Goal: Task Accomplishment & Management: Manage account settings

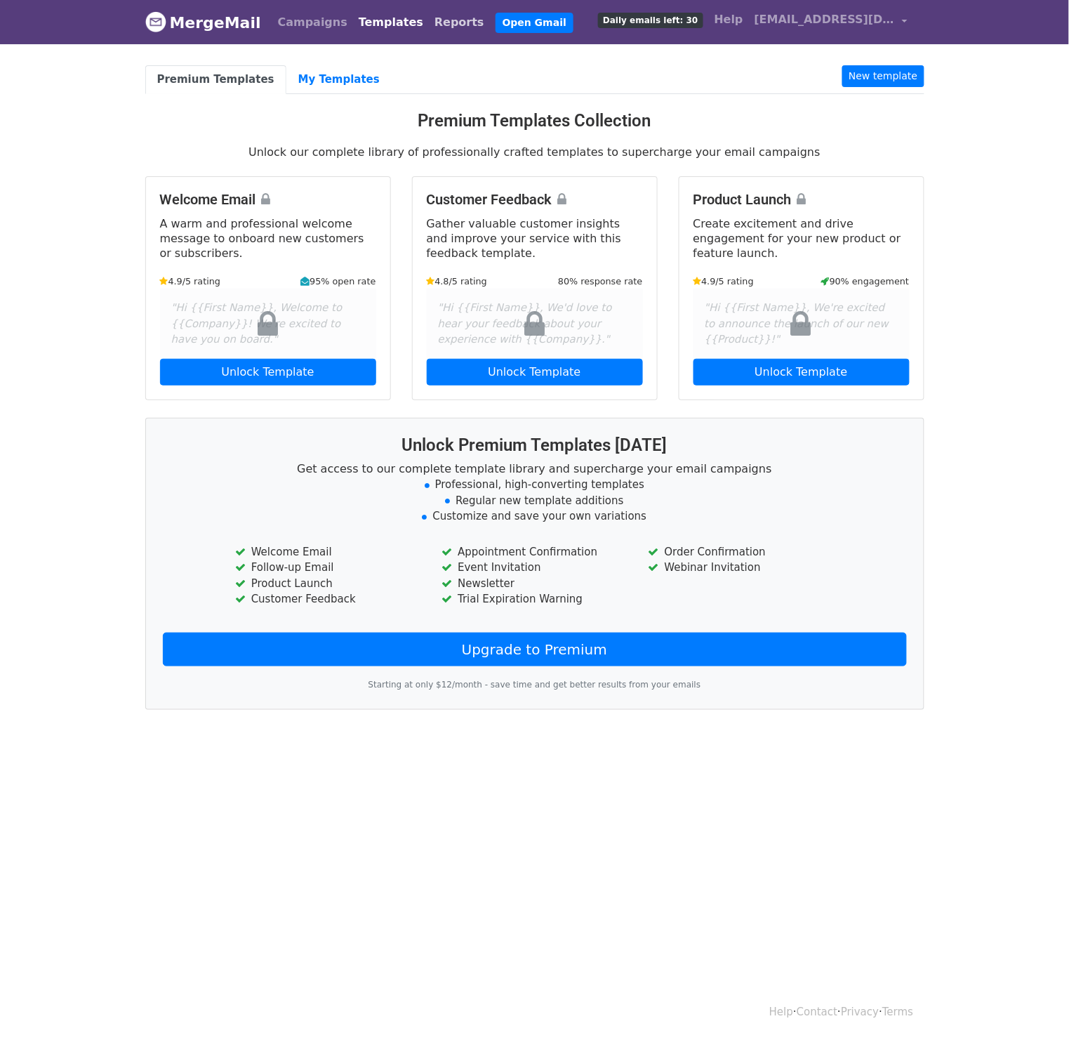
click at [429, 21] on link "Reports" at bounding box center [459, 22] width 61 height 28
click at [313, 28] on link "Campaigns" at bounding box center [312, 22] width 81 height 28
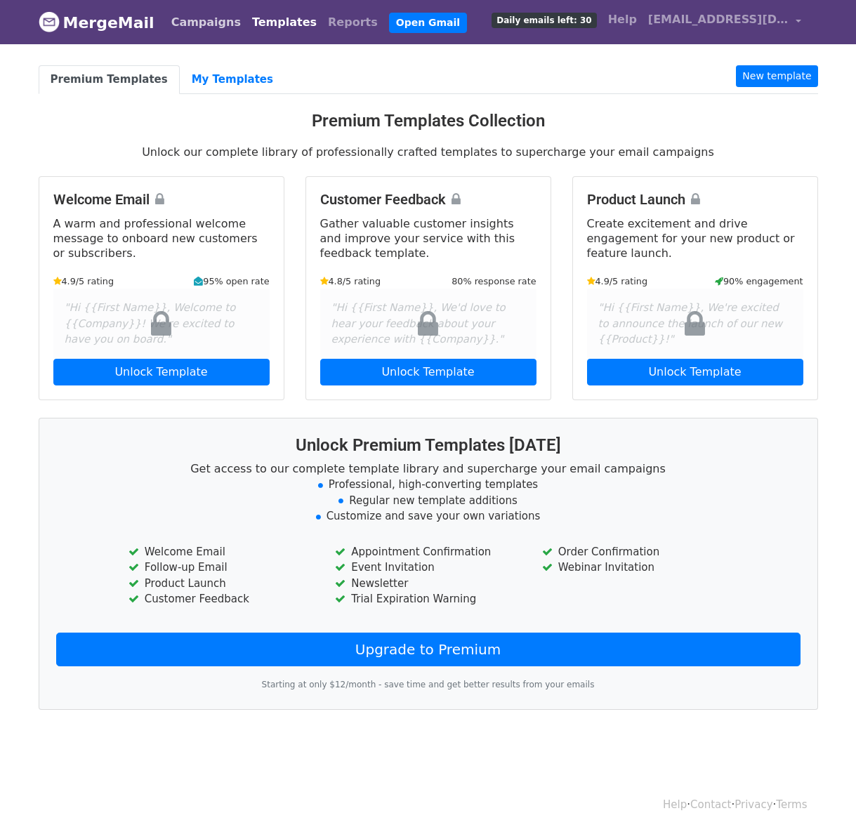
click at [189, 18] on link "Campaigns" at bounding box center [206, 22] width 81 height 28
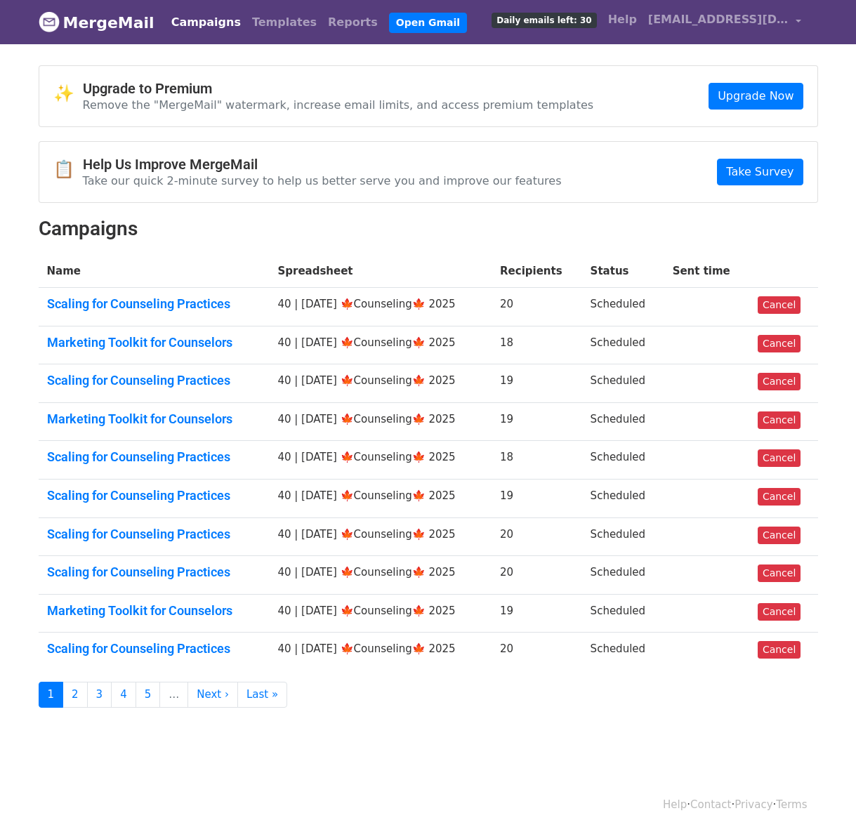
click at [193, 294] on td "Scaling for Counseling Practices" at bounding box center [154, 307] width 231 height 39
click at [193, 315] on td "Scaling for Counseling Practices" at bounding box center [154, 307] width 231 height 39
click at [207, 305] on link "Scaling for Counseling Practices" at bounding box center [154, 303] width 214 height 15
